Goal: Navigation & Orientation: Find specific page/section

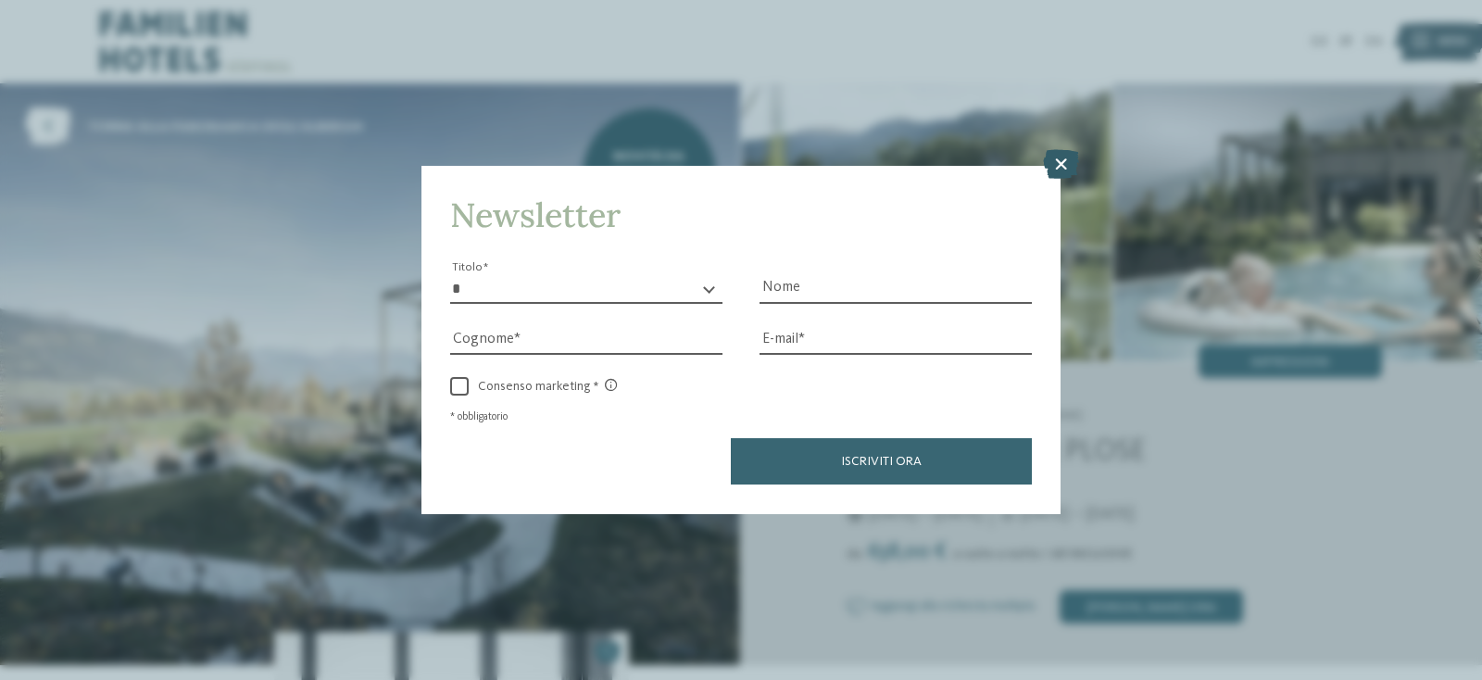
click at [1066, 165] on icon at bounding box center [1061, 165] width 36 height 30
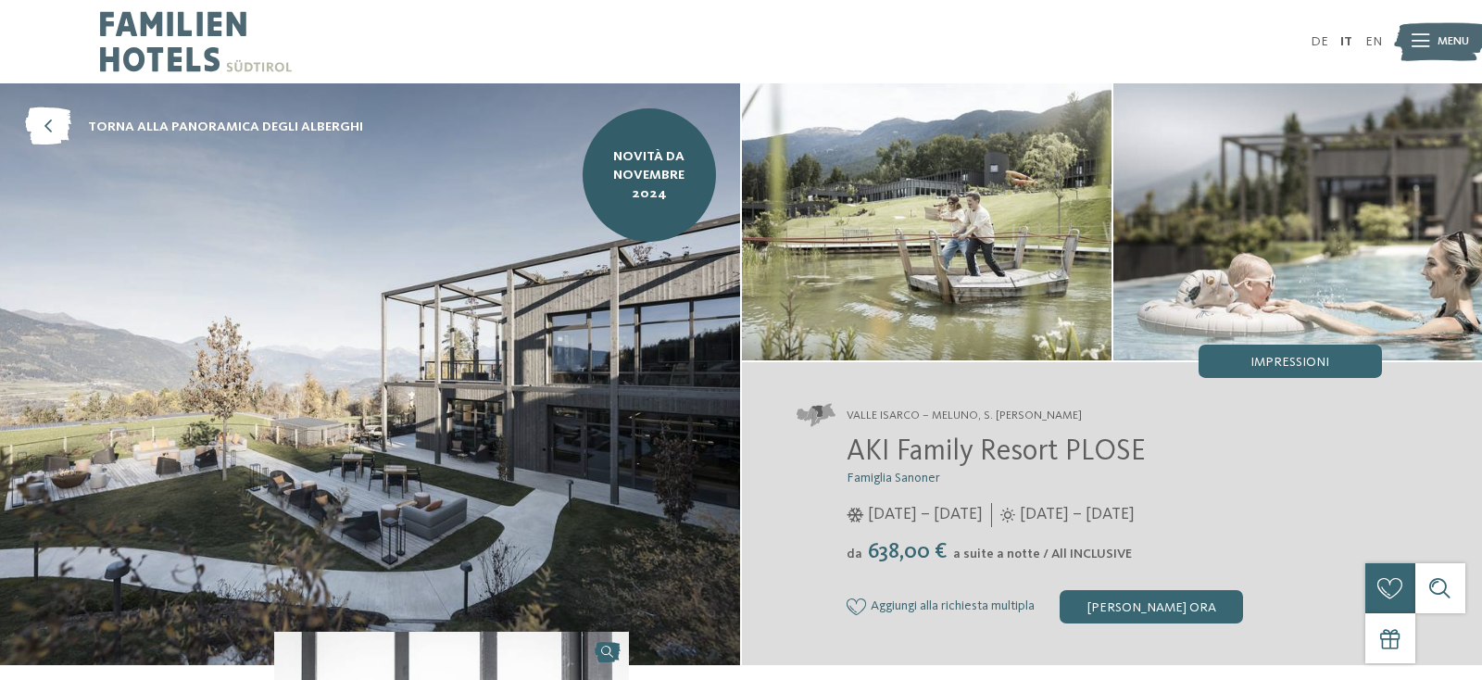
click at [1427, 49] on div at bounding box center [1421, 42] width 18 height 42
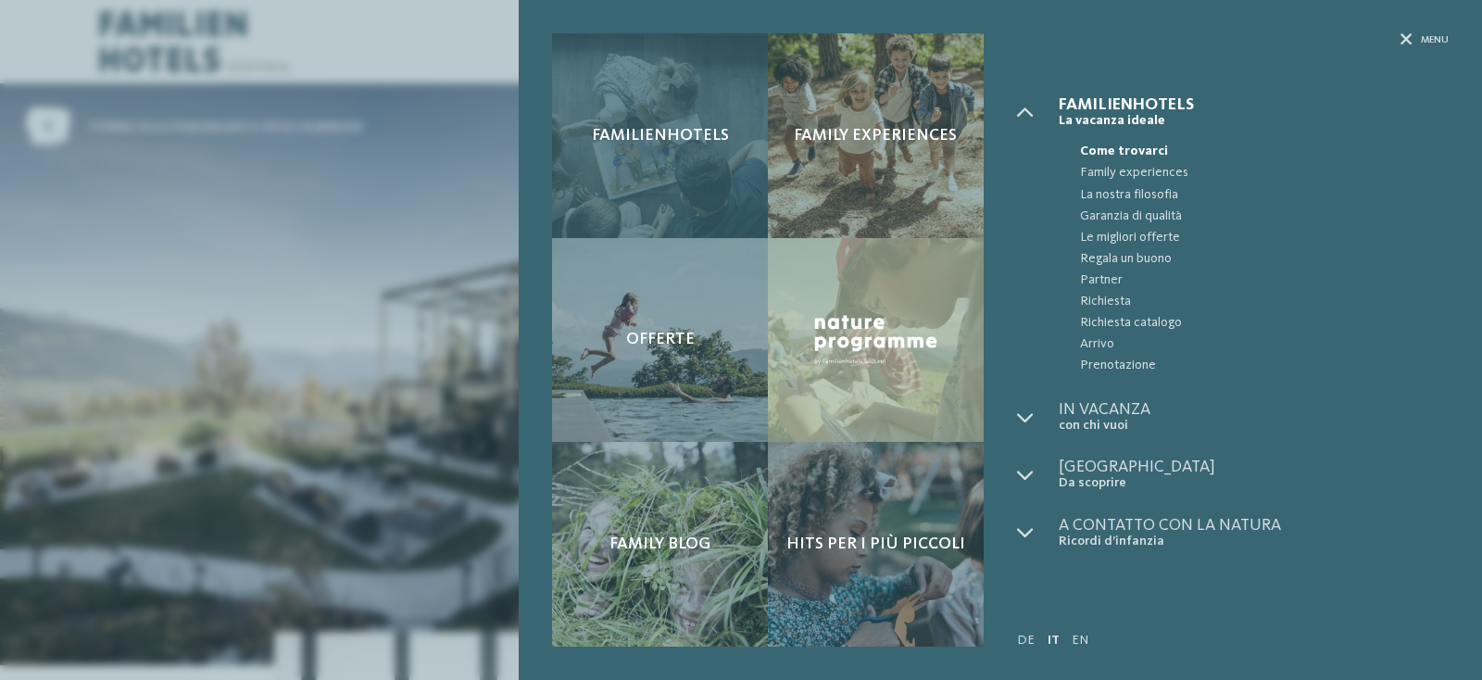
click at [687, 86] on div "Familienhotels" at bounding box center [660, 135] width 216 height 205
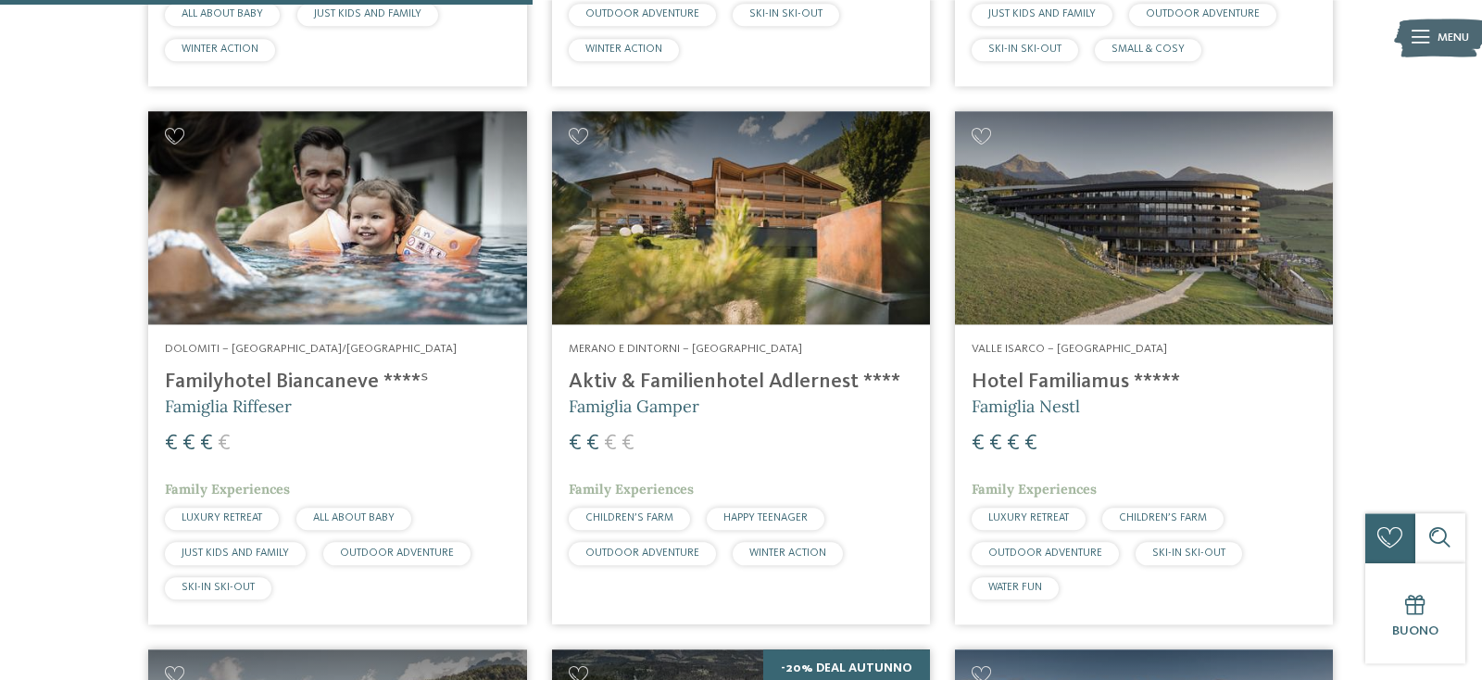
scroll to position [2046, 0]
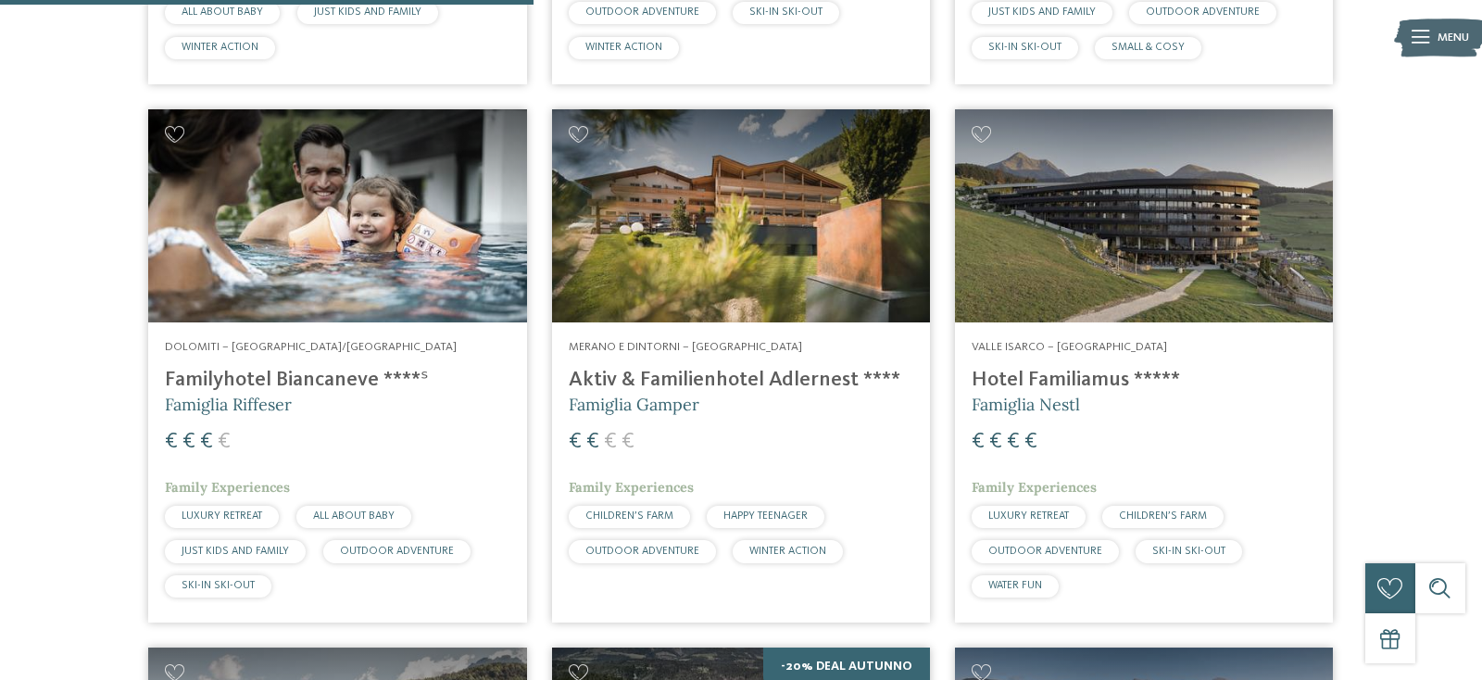
click at [352, 222] on img at bounding box center [337, 215] width 378 height 213
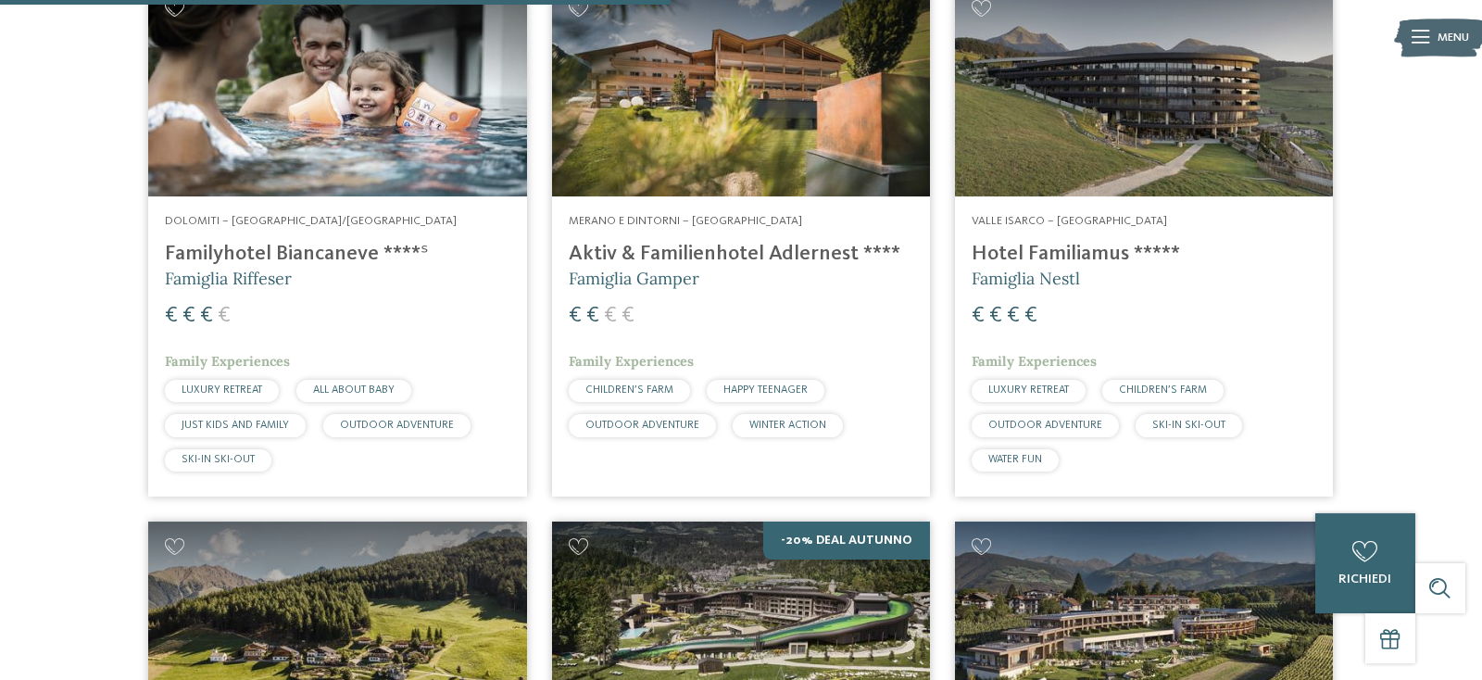
scroll to position [2011, 0]
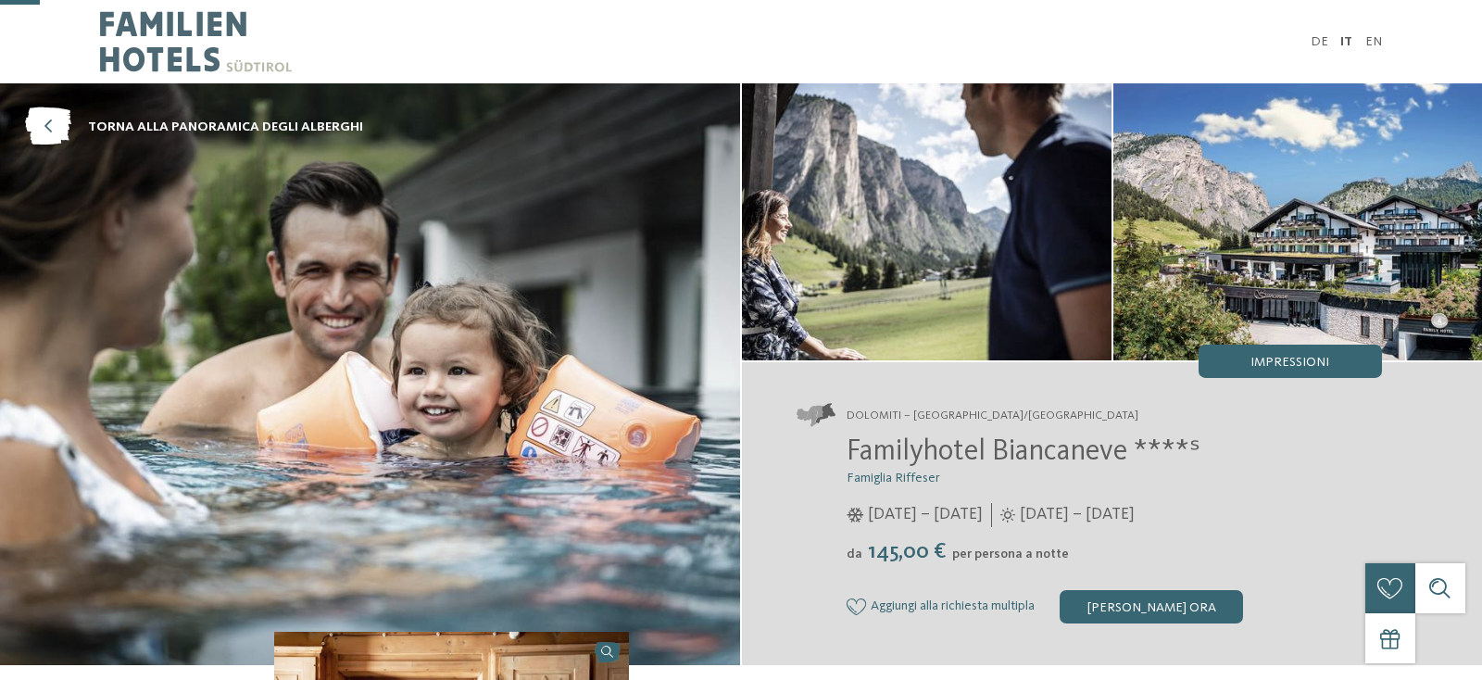
scroll to position [132, 0]
